Goal: Navigation & Orientation: Find specific page/section

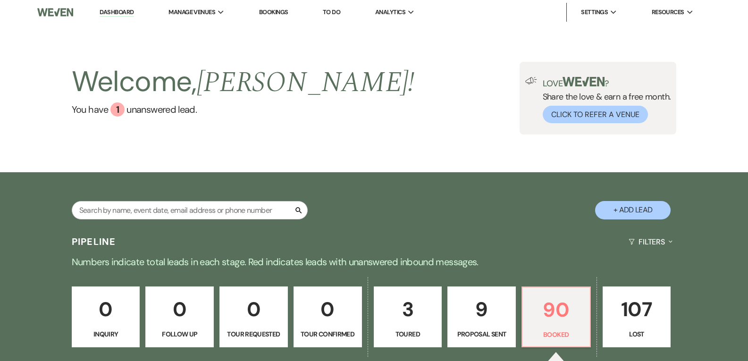
click at [101, 7] on li "Dashboard" at bounding box center [116, 12] width 43 height 19
click at [110, 10] on link "Dashboard" at bounding box center [117, 12] width 34 height 9
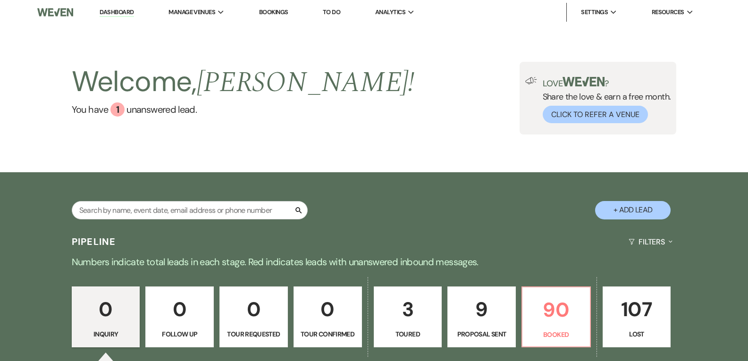
click at [110, 10] on link "Dashboard" at bounding box center [117, 12] width 34 height 9
